Goal: Navigation & Orientation: Understand site structure

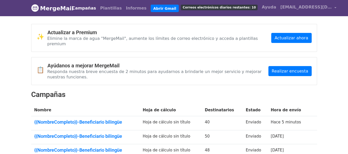
click at [17, 45] on body "MergeMail Campañas Plantillas Informes Abrir Gmail Correos electrónicos diarios…" at bounding box center [174, 98] width 348 height 197
click at [112, 6] on font "Plantillas" at bounding box center [111, 8] width 22 height 5
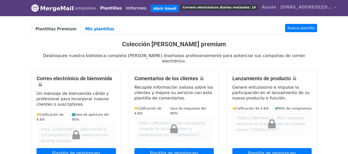
click at [127, 7] on font "Informes" at bounding box center [136, 8] width 21 height 5
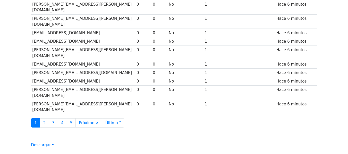
scroll to position [265, 0]
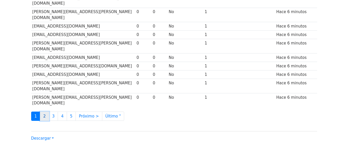
click at [44, 114] on font "2" at bounding box center [44, 116] width 3 height 5
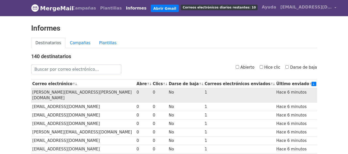
click at [51, 89] on td "fayzully.acevedo@uniminuto.edu.co" at bounding box center [83, 95] width 104 height 14
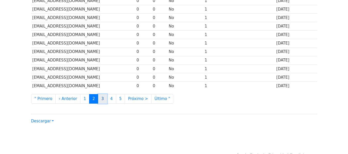
click at [101, 97] on font "3" at bounding box center [102, 99] width 3 height 5
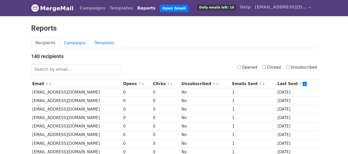
scroll to position [265, 0]
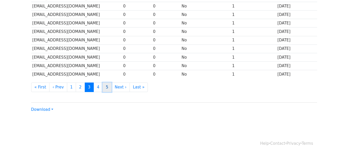
click at [102, 89] on link "5" at bounding box center [106, 88] width 9 height 10
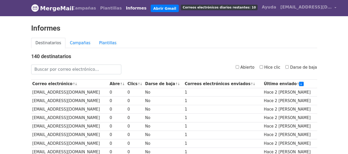
click at [263, 67] on input "Hice clic" at bounding box center [261, 66] width 3 height 3
checkbox input "true"
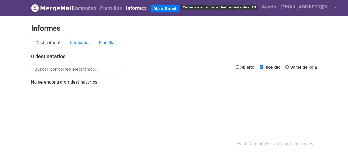
click at [246, 69] on font "Abierto" at bounding box center [247, 67] width 14 height 5
click at [239, 69] on input "Abierto" at bounding box center [237, 66] width 3 height 3
checkbox input "true"
click at [263, 67] on input "Hice clic" at bounding box center [261, 66] width 3 height 3
checkbox input "false"
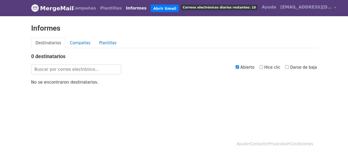
click at [76, 37] on div "Informes" at bounding box center [174, 31] width 294 height 14
click at [78, 43] on font "Campañas" at bounding box center [80, 43] width 21 height 5
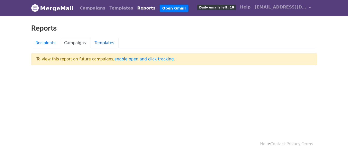
click at [108, 41] on link "Templates" at bounding box center [104, 43] width 28 height 11
click at [37, 45] on link "Recipients" at bounding box center [45, 43] width 29 height 11
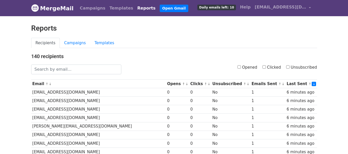
click at [230, 9] on span "Daily emails left: 10" at bounding box center [216, 8] width 38 height 6
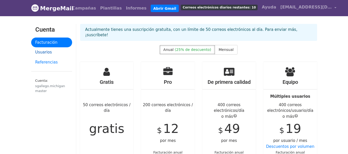
click at [51, 51] on link "Usuarios" at bounding box center [51, 52] width 41 height 10
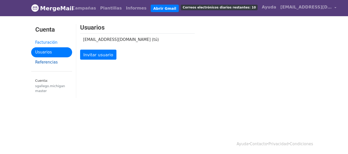
click at [56, 63] on link "Referencias" at bounding box center [51, 62] width 41 height 10
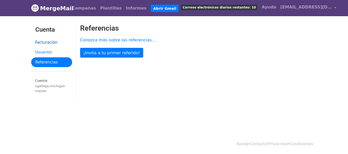
click at [53, 38] on link "Facturación" at bounding box center [51, 43] width 41 height 10
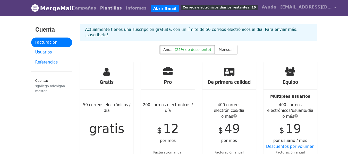
click at [116, 8] on font "Plantillas" at bounding box center [111, 8] width 22 height 5
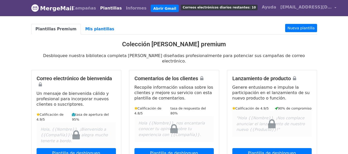
click at [204, 5] on span "Correos electrónicos diarios restantes: 10" at bounding box center [219, 8] width 77 height 6
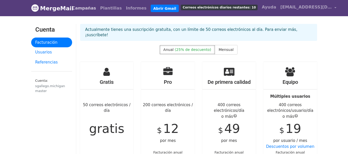
click at [82, 6] on font "Campañas" at bounding box center [84, 8] width 24 height 5
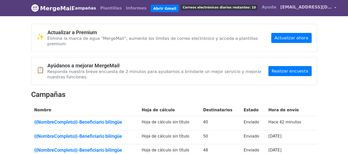
click at [280, 10] on span "[EMAIL_ADDRESS][DOMAIN_NAME]" at bounding box center [305, 7] width 51 height 6
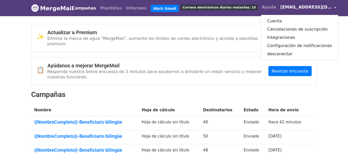
click at [199, 27] on div "✨ Actualizar a Premium Elimine la marca de agua "MergeMail", aumente los límite…" at bounding box center [173, 38] width 285 height 28
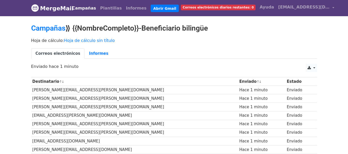
click at [7, 58] on body "MergeMail Campañas Plantillas Informes Abrir Gmail Correos electrónicos diarios…" at bounding box center [174, 98] width 348 height 196
click at [94, 52] on font "Informes" at bounding box center [98, 53] width 19 height 5
